Goal: Information Seeking & Learning: Learn about a topic

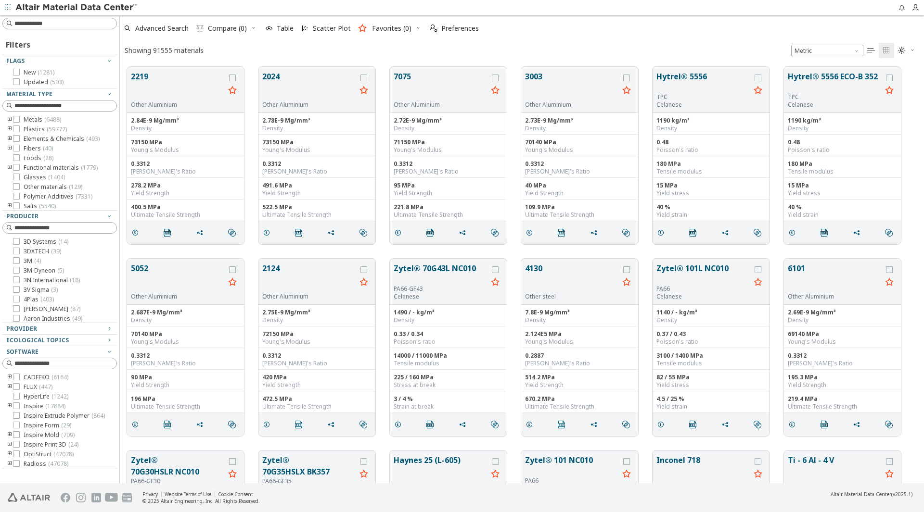
scroll to position [417, 797]
click at [170, 84] on button "2219" at bounding box center [178, 86] width 94 height 30
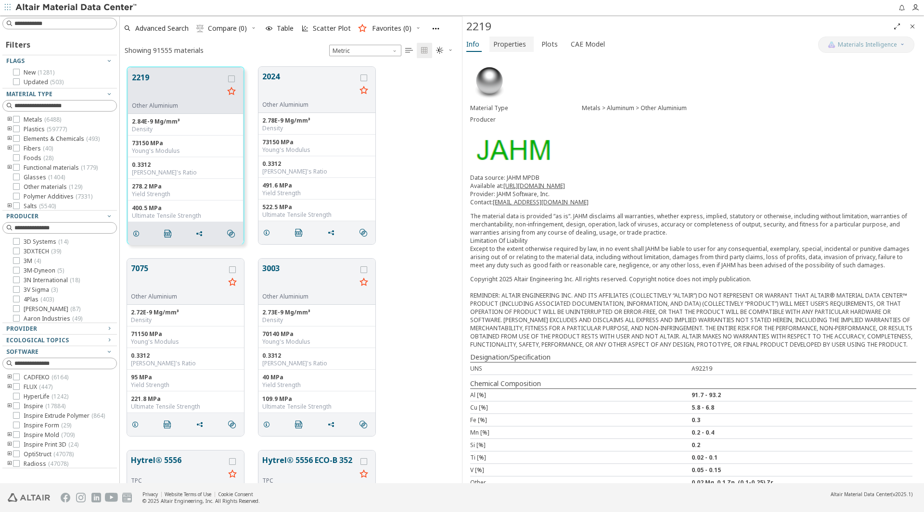
click at [520, 45] on span "Properties" at bounding box center [509, 44] width 33 height 15
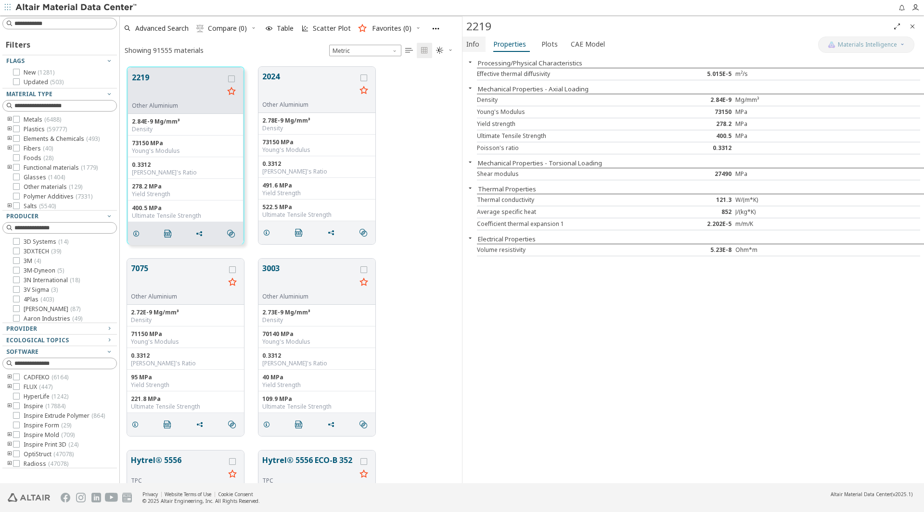
click at [477, 43] on span "Info" at bounding box center [472, 44] width 13 height 15
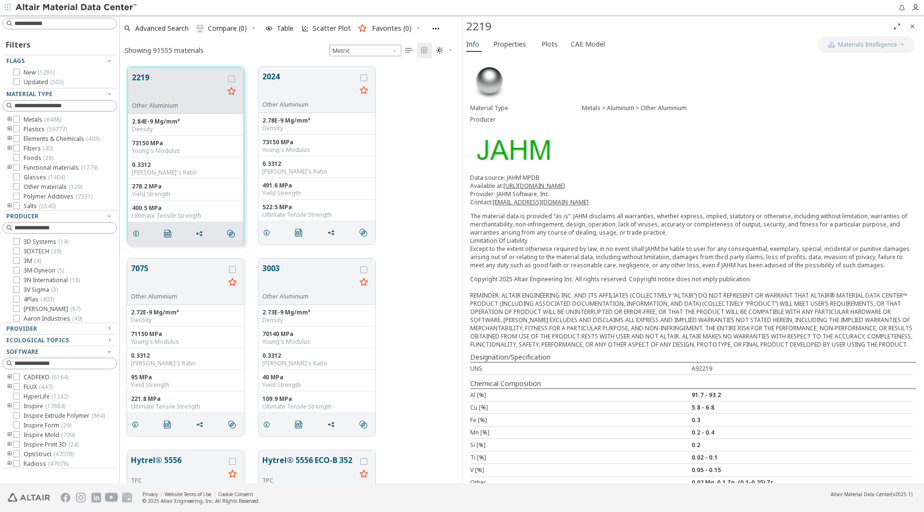
scroll to position [67, 0]
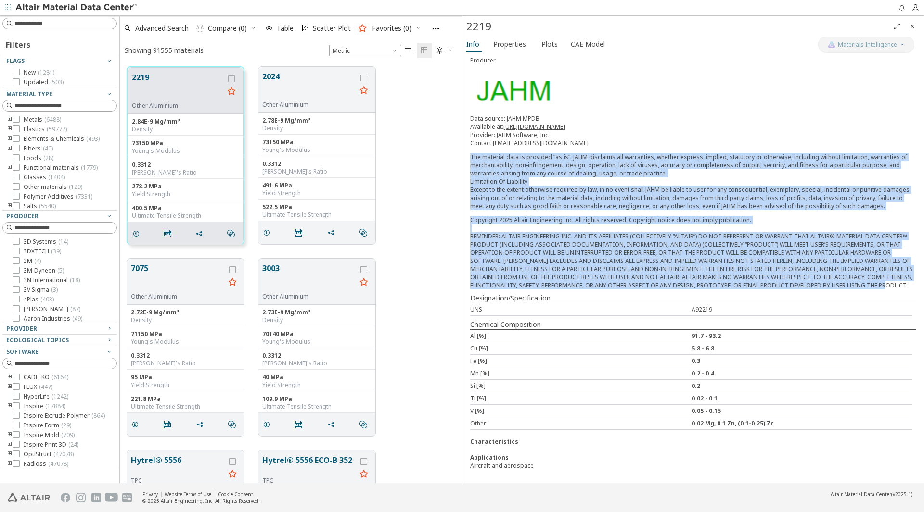
drag, startPoint x: 471, startPoint y: 146, endPoint x: 666, endPoint y: 286, distance: 240.4
click at [666, 286] on div "Material Type Metals > Aluminum > Other Aluminium Producer Data source: JAHM MP…" at bounding box center [692, 239] width 461 height 488
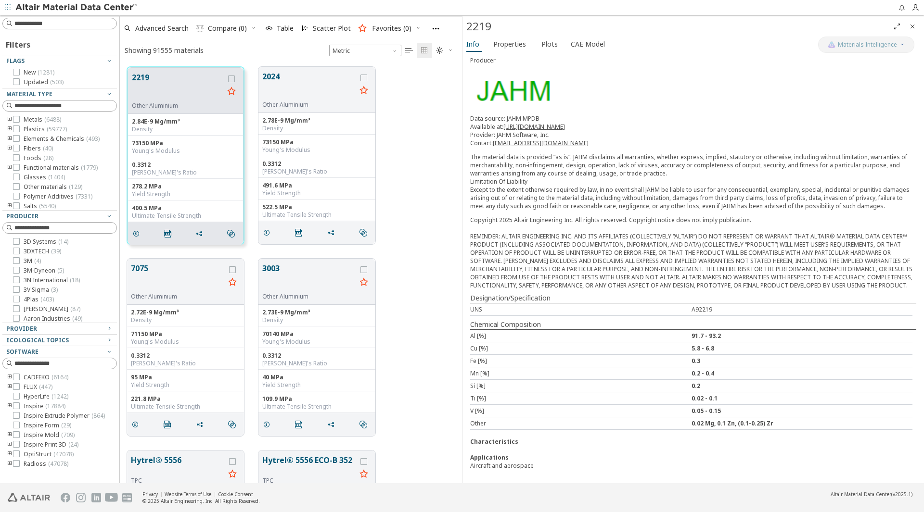
click at [530, 322] on div "Chemical Composition" at bounding box center [693, 325] width 446 height 10
click at [519, 41] on span "Properties" at bounding box center [509, 44] width 33 height 15
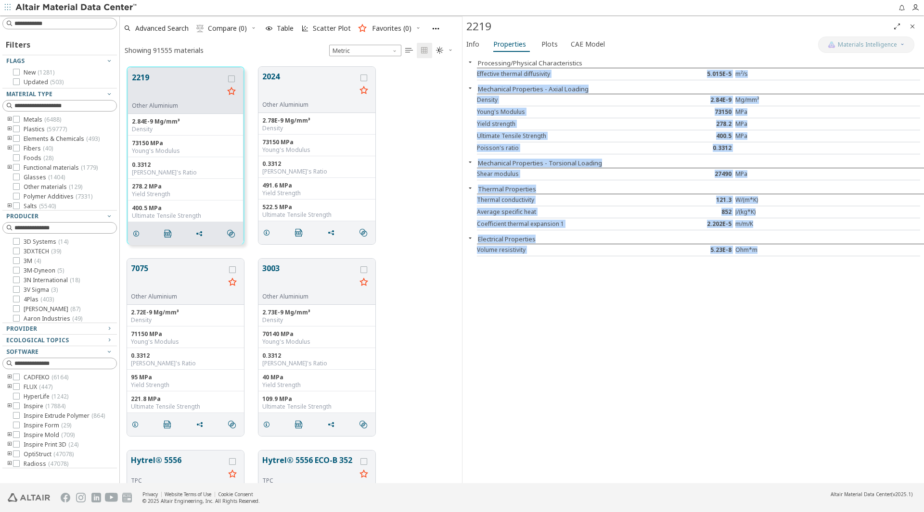
drag, startPoint x: 478, startPoint y: 74, endPoint x: 778, endPoint y: 251, distance: 348.8
click at [778, 251] on div "Processing/Physical Characteristics Effective thermal diffusivity 5.015E-5 m²/s…" at bounding box center [692, 268] width 461 height 429
click at [509, 111] on div "Young's Modulus" at bounding box center [569, 112] width 185 height 8
